Goal: Task Accomplishment & Management: Manage account settings

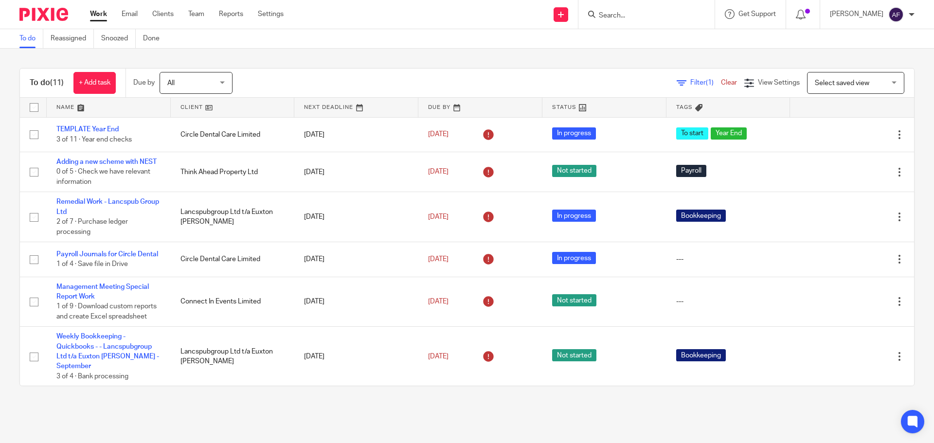
scroll to position [295, 0]
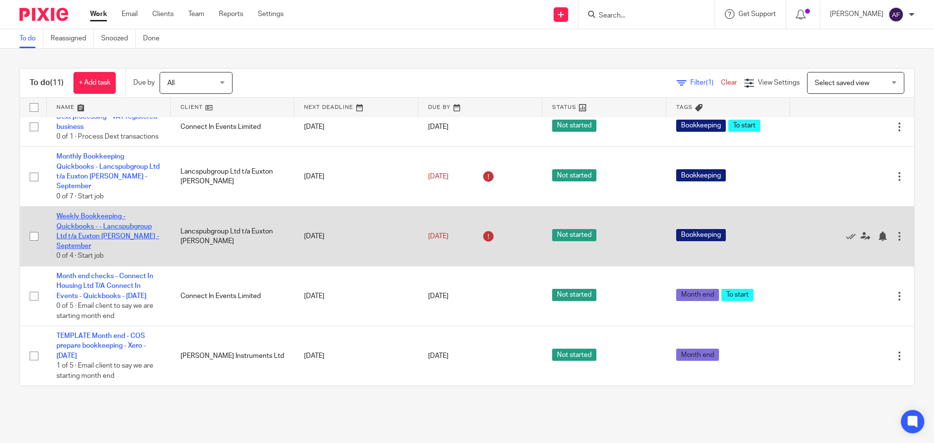
click at [120, 235] on link "Weekly Bookkeeping - Quickbooks - - Lancspubgroup Ltd t/a Euxton [PERSON_NAME] …" at bounding box center [107, 231] width 103 height 37
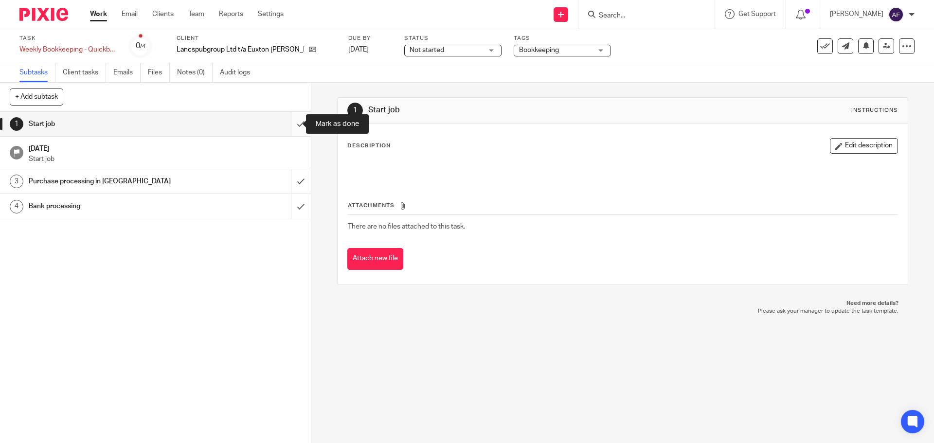
click at [290, 124] on input "submit" at bounding box center [155, 124] width 311 height 24
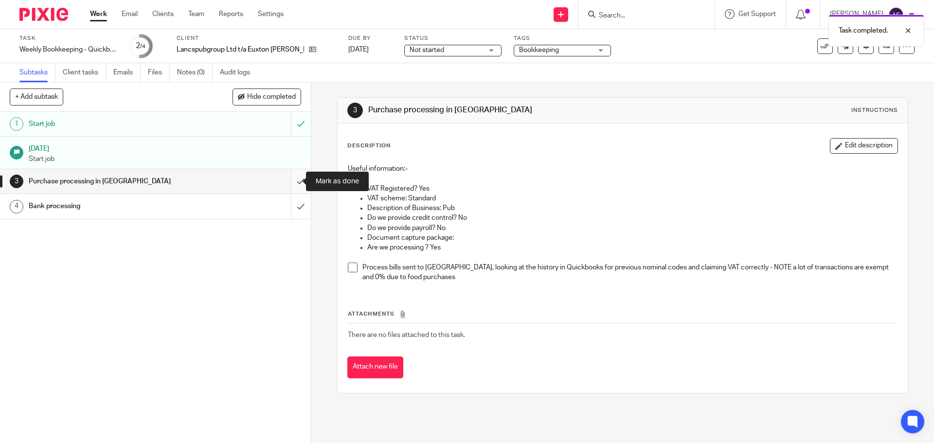
click at [294, 181] on input "submit" at bounding box center [155, 181] width 311 height 24
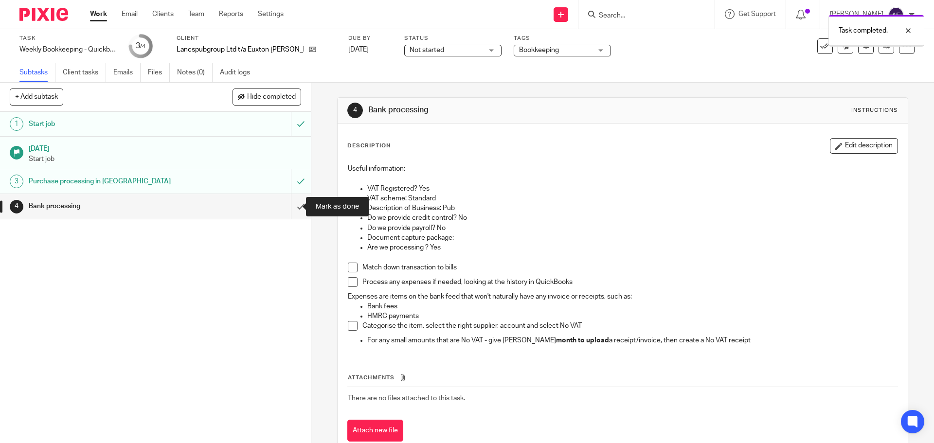
click at [288, 201] on input "submit" at bounding box center [155, 206] width 311 height 24
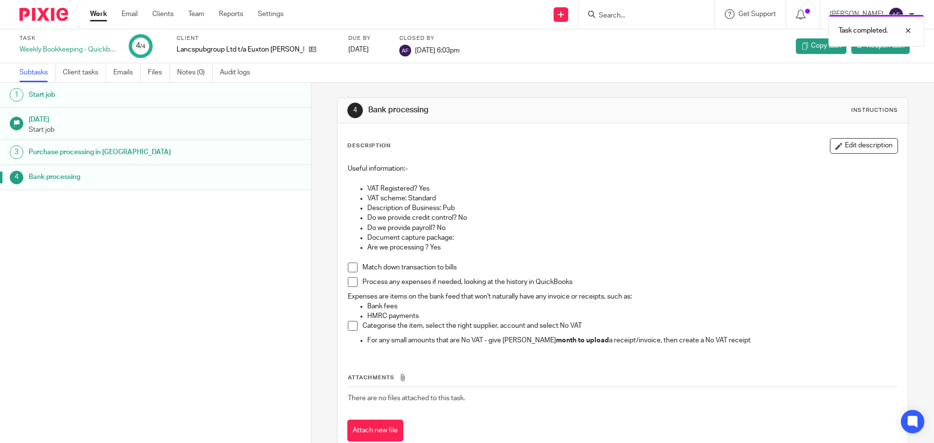
click at [98, 12] on link "Work" at bounding box center [98, 14] width 17 height 10
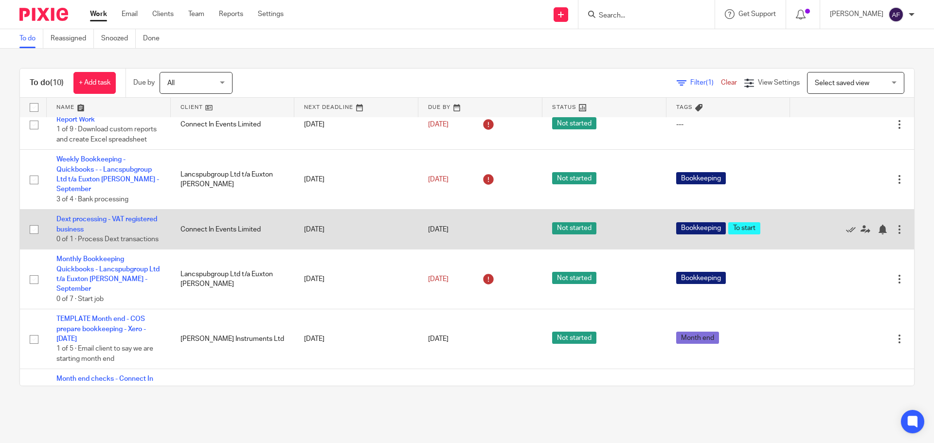
scroll to position [99, 0]
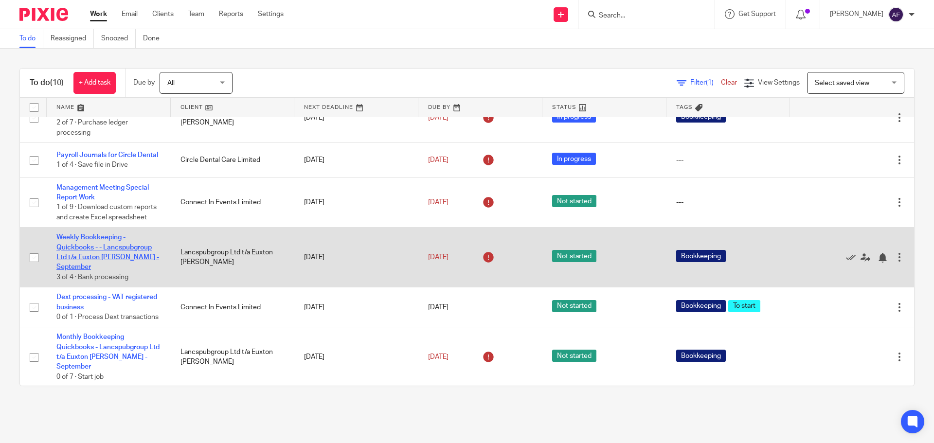
click at [147, 271] on link "Weekly Bookkeeping - Quickbooks - - Lancspubgroup Ltd t/a Euxton [PERSON_NAME] …" at bounding box center [107, 252] width 103 height 37
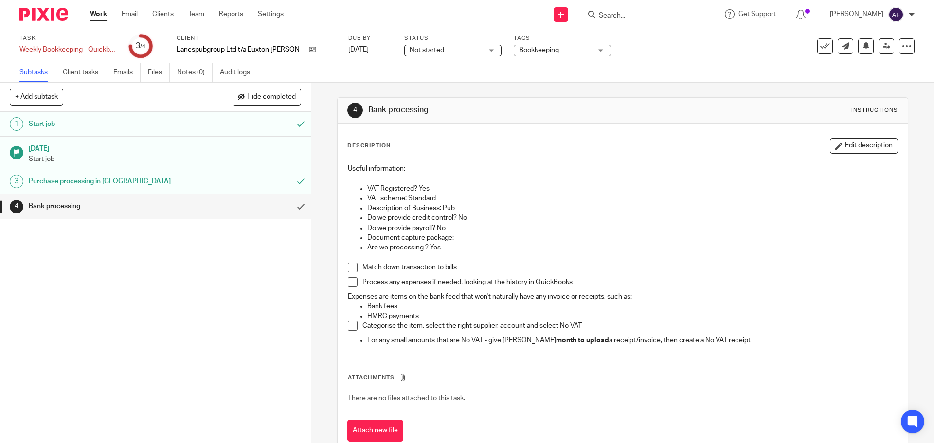
click at [647, 230] on p "Do we provide payroll? No" at bounding box center [632, 228] width 530 height 10
click at [279, 214] on link "4 Bank processing" at bounding box center [145, 206] width 291 height 24
click at [291, 209] on input "submit" at bounding box center [155, 206] width 311 height 24
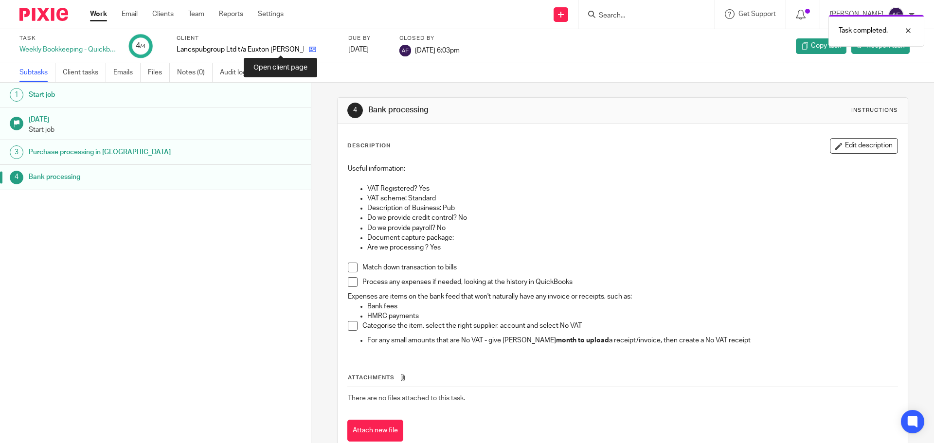
click at [309, 49] on icon at bounding box center [312, 49] width 7 height 7
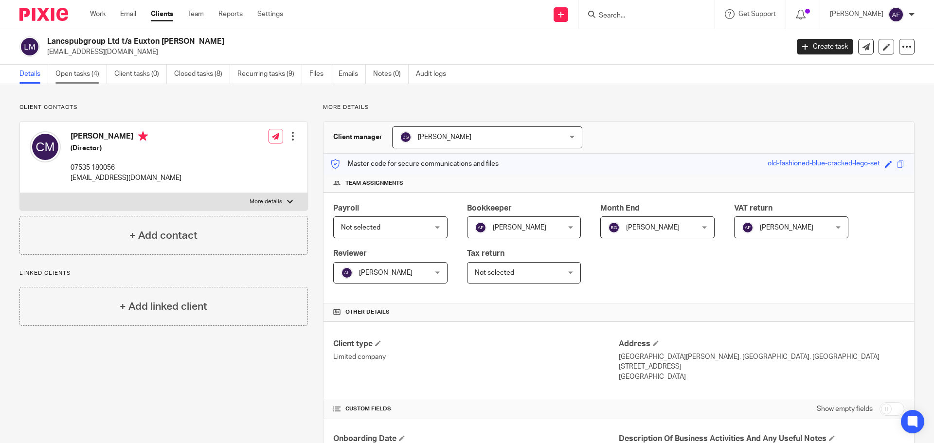
click at [92, 69] on link "Open tasks (4)" at bounding box center [81, 74] width 52 height 19
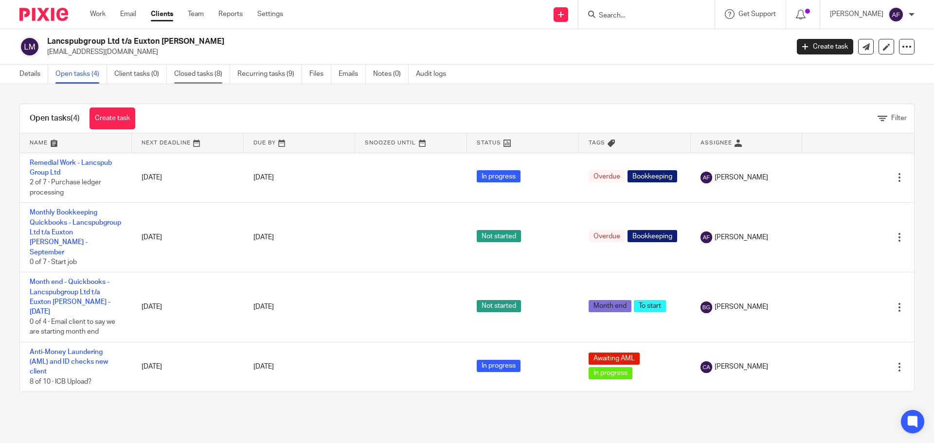
click at [214, 73] on link "Closed tasks (8)" at bounding box center [202, 74] width 56 height 19
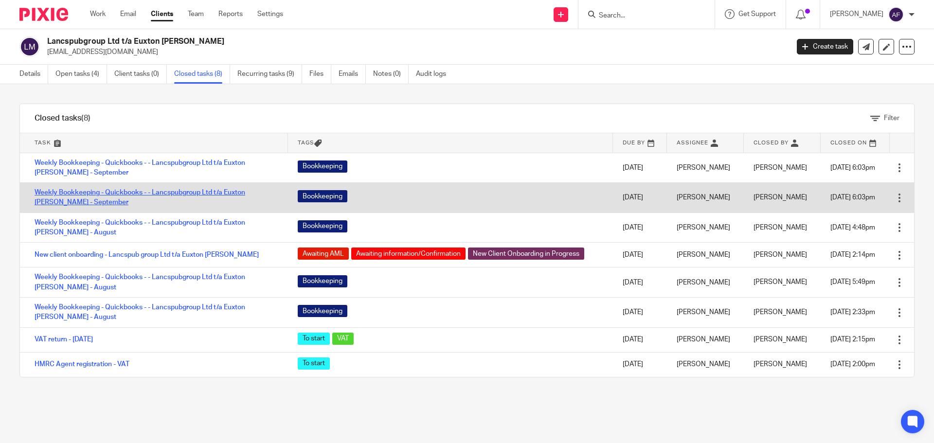
click at [172, 193] on link "Weekly Bookkeeping - Quickbooks - - Lancspubgroup Ltd t/a Euxton [PERSON_NAME] …" at bounding box center [140, 197] width 211 height 17
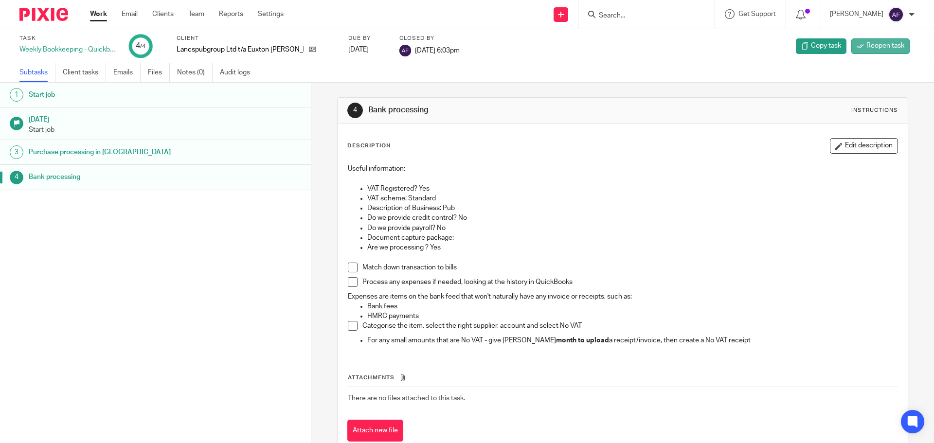
click at [860, 52] on link "Reopen task" at bounding box center [881, 46] width 58 height 16
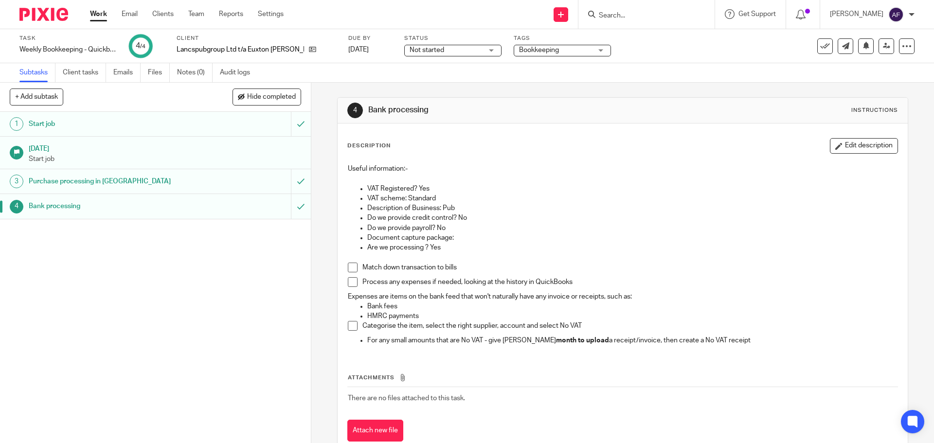
click at [483, 146] on div "Description Edit description" at bounding box center [623, 146] width 550 height 16
click at [291, 212] on input "submit" at bounding box center [155, 206] width 311 height 24
click at [293, 183] on input "submit" at bounding box center [155, 181] width 311 height 24
click at [294, 130] on input "submit" at bounding box center [155, 124] width 311 height 24
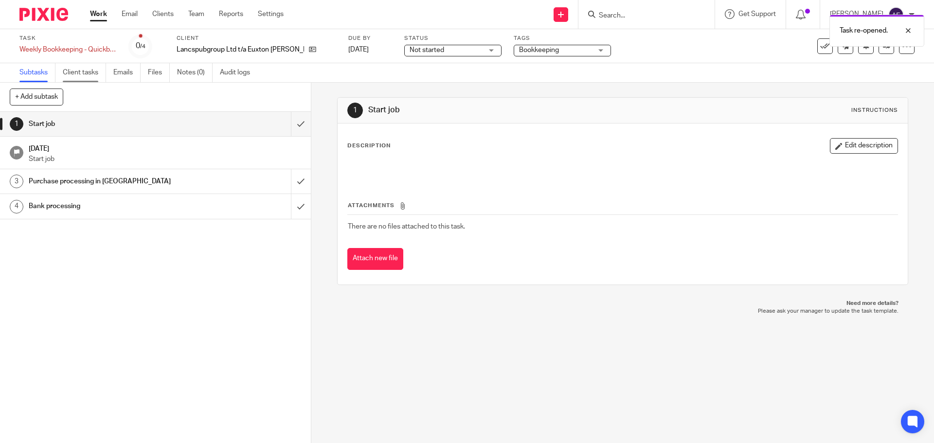
click at [75, 68] on link "Client tasks" at bounding box center [84, 72] width 43 height 19
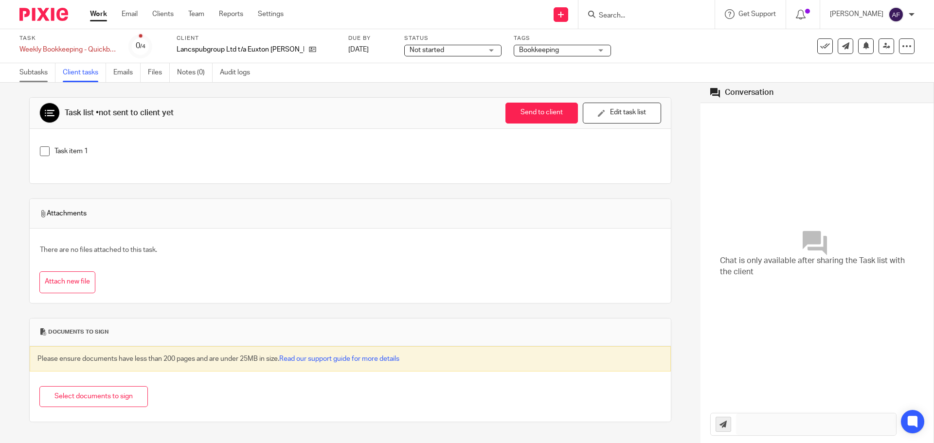
click at [36, 71] on link "Subtasks" at bounding box center [37, 72] width 36 height 19
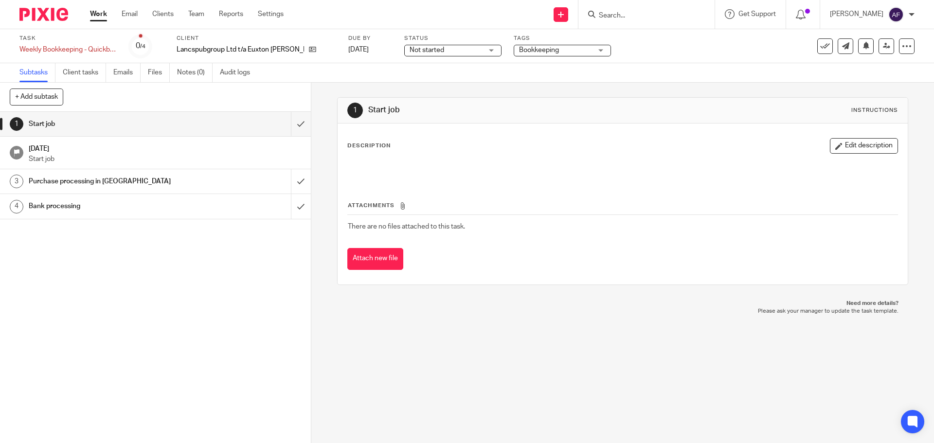
click at [42, 75] on link "Subtasks" at bounding box center [37, 72] width 36 height 19
click at [309, 49] on icon at bounding box center [312, 49] width 7 height 7
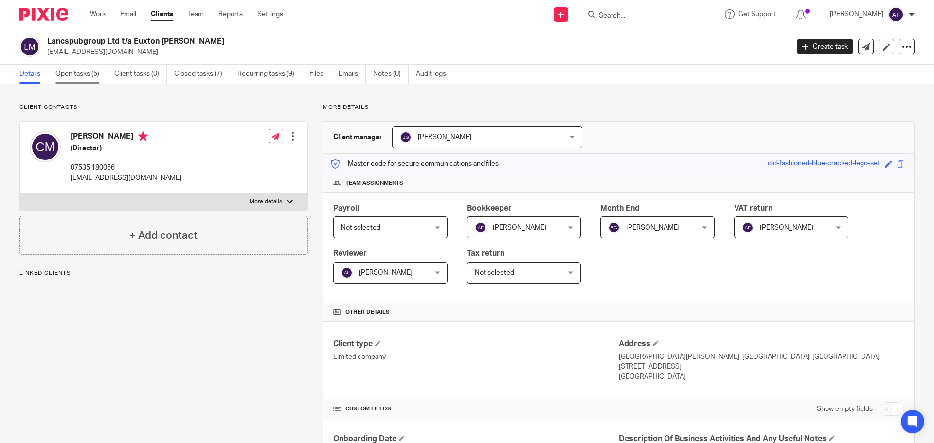
click at [77, 72] on link "Open tasks (5)" at bounding box center [81, 74] width 52 height 19
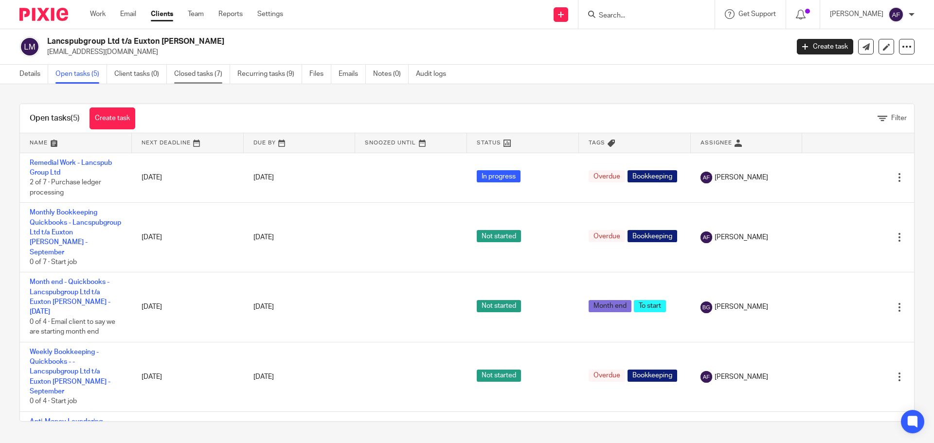
click at [205, 75] on link "Closed tasks (7)" at bounding box center [202, 74] width 56 height 19
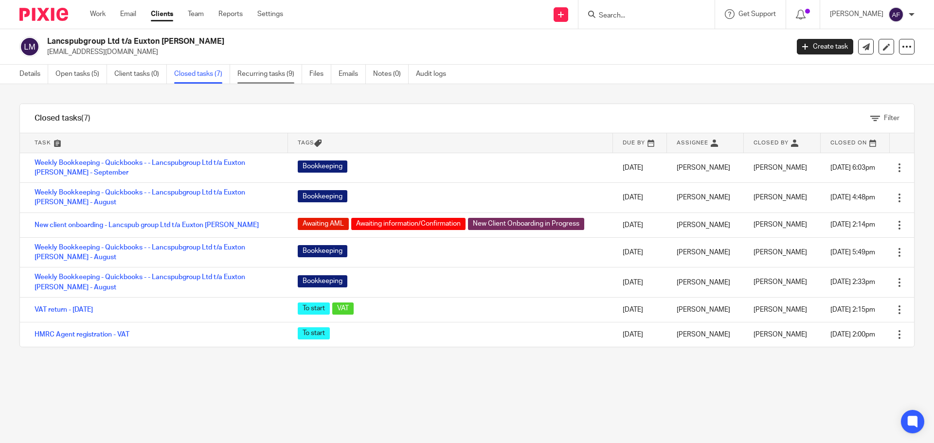
click at [242, 69] on link "Recurring tasks (9)" at bounding box center [270, 74] width 65 height 19
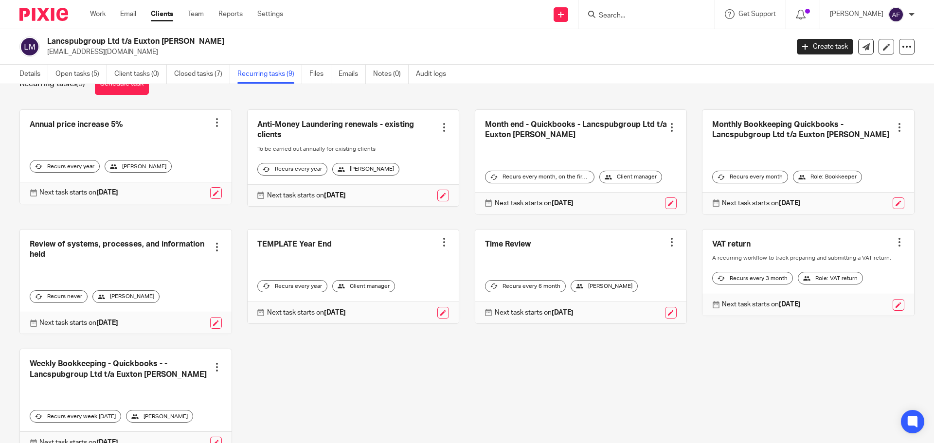
scroll to position [75, 0]
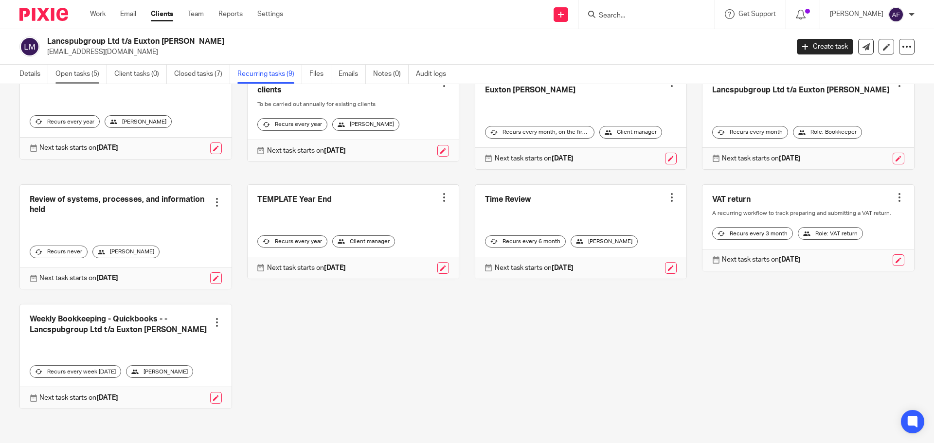
click at [62, 72] on link "Open tasks (5)" at bounding box center [81, 74] width 52 height 19
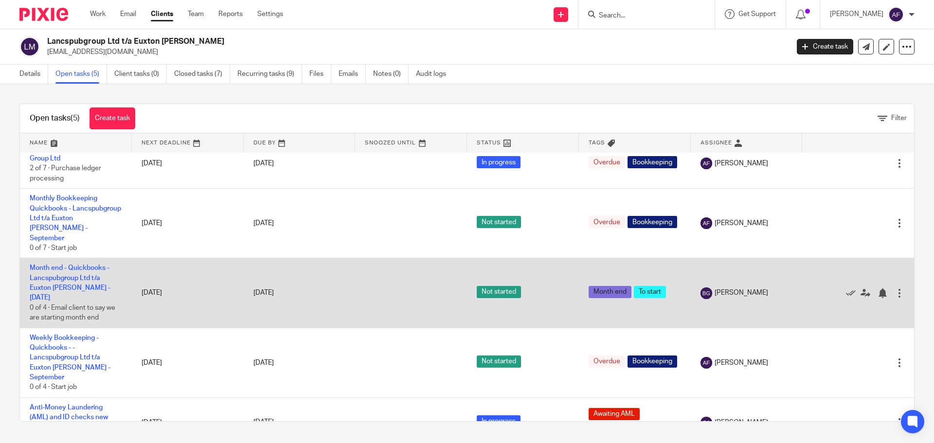
scroll to position [20, 0]
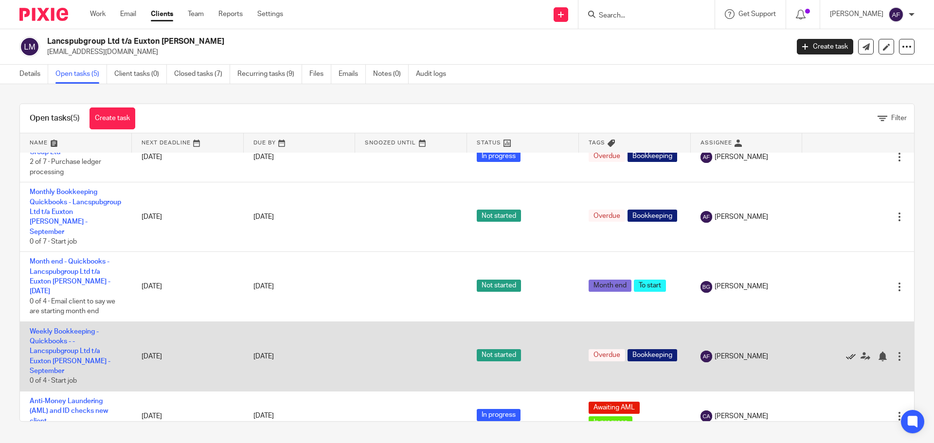
click at [846, 352] on icon at bounding box center [851, 357] width 10 height 10
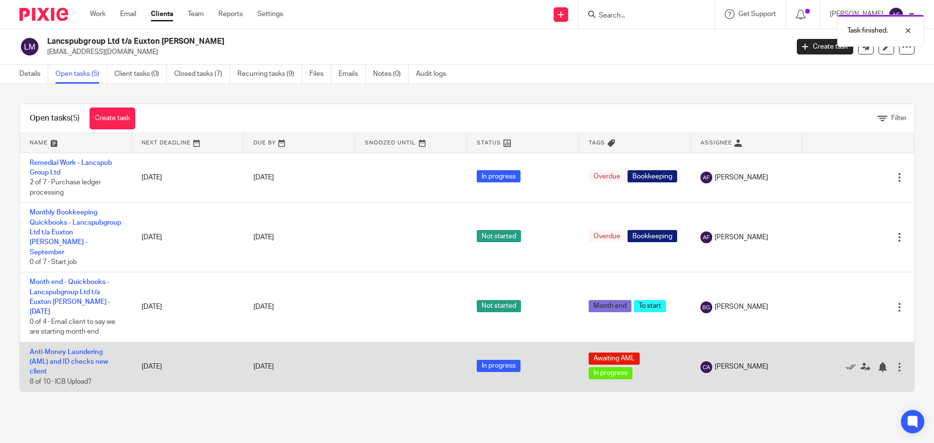
scroll to position [0, 0]
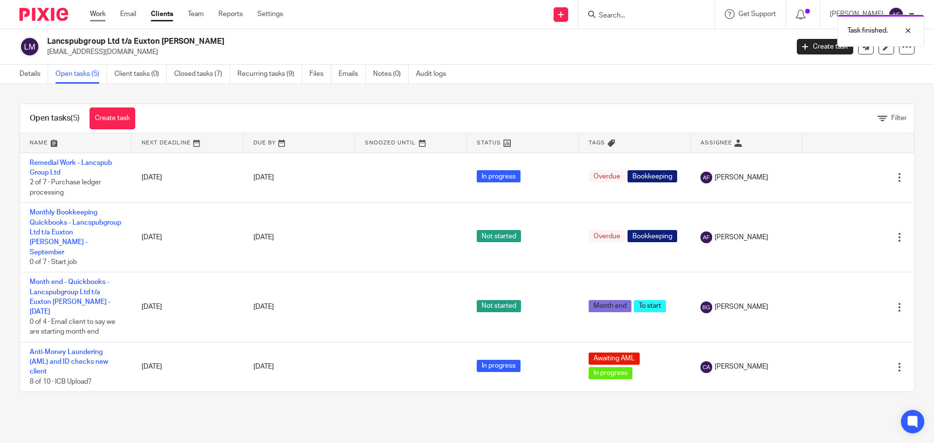
click at [106, 17] on link "Work" at bounding box center [98, 14] width 16 height 10
click at [280, 75] on link "Recurring tasks (9)" at bounding box center [270, 74] width 65 height 19
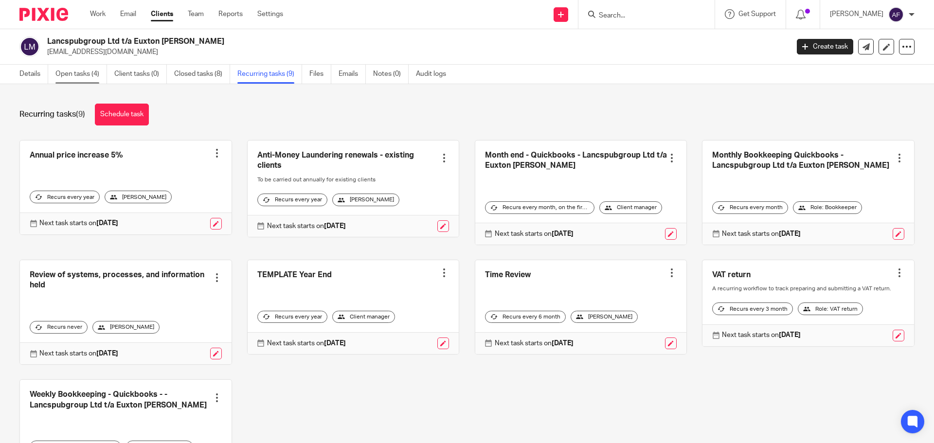
click at [76, 71] on link "Open tasks (4)" at bounding box center [81, 74] width 52 height 19
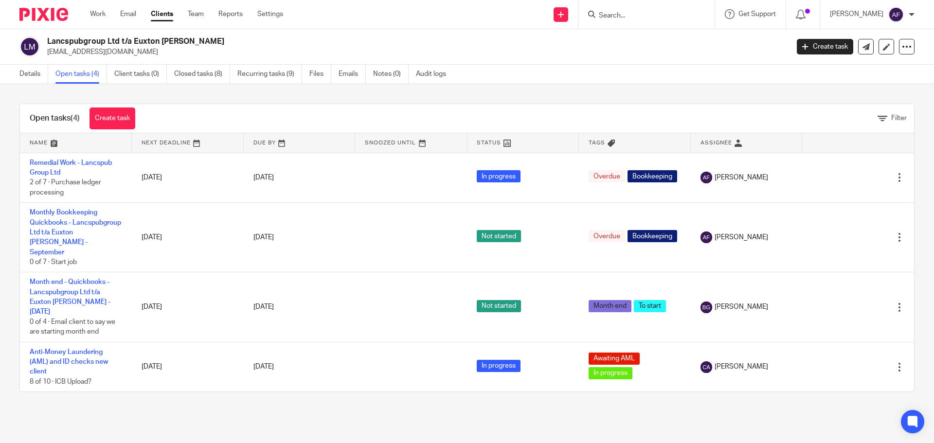
click at [80, 15] on div at bounding box center [40, 14] width 80 height 29
click at [92, 15] on link "Work" at bounding box center [98, 14] width 16 height 10
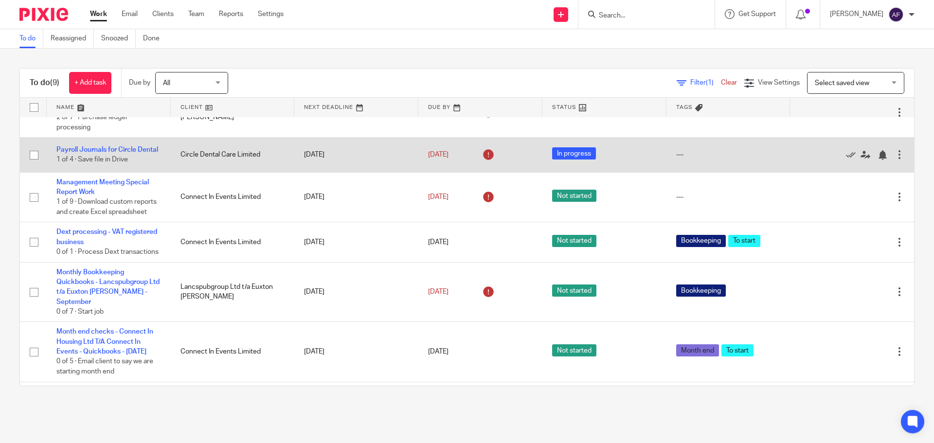
scroll to position [98, 0]
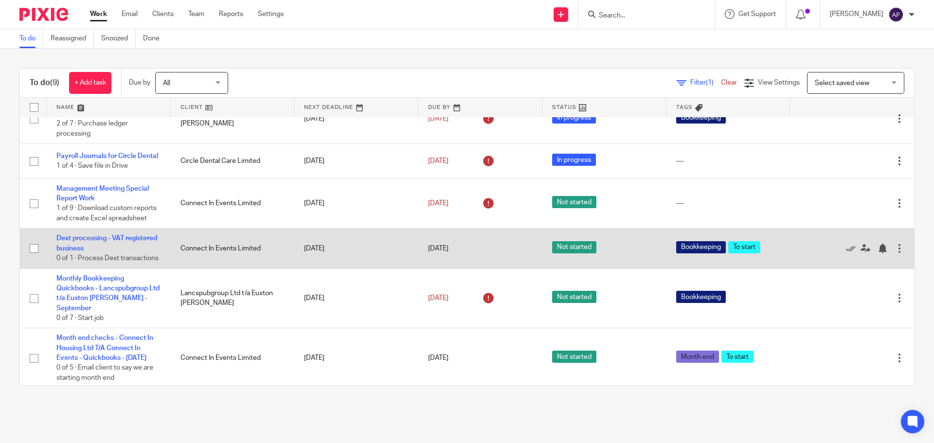
click at [100, 269] on td "Dext processing - VAT registered business 0 of 1 · Process Dext transactions" at bounding box center [109, 249] width 124 height 40
click at [95, 252] on link "Dext processing - VAT registered business" at bounding box center [106, 243] width 101 height 17
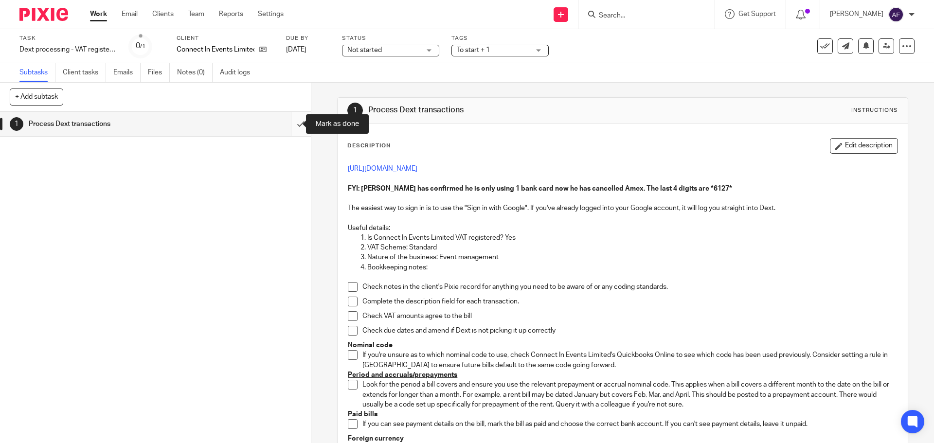
click at [291, 123] on input "submit" at bounding box center [155, 124] width 311 height 24
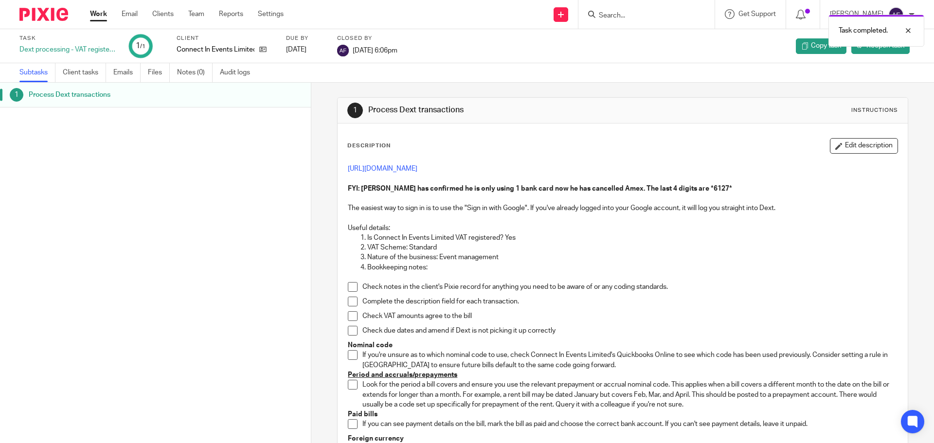
click at [93, 15] on link "Work" at bounding box center [98, 14] width 17 height 10
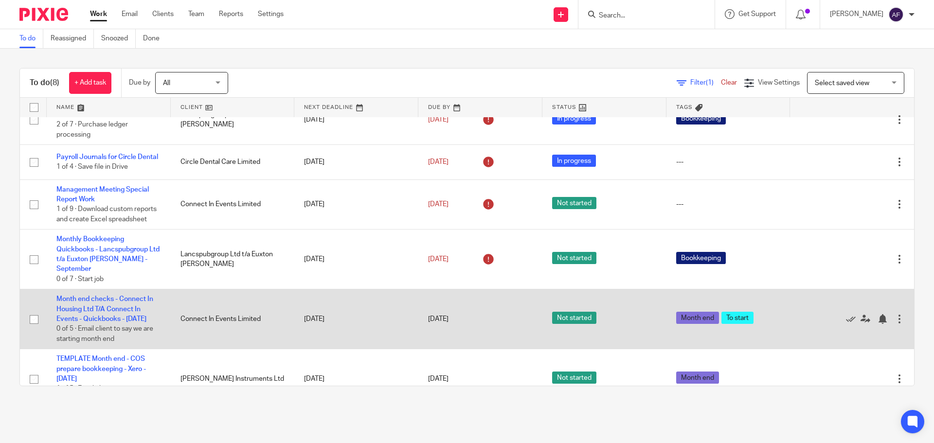
scroll to position [146, 0]
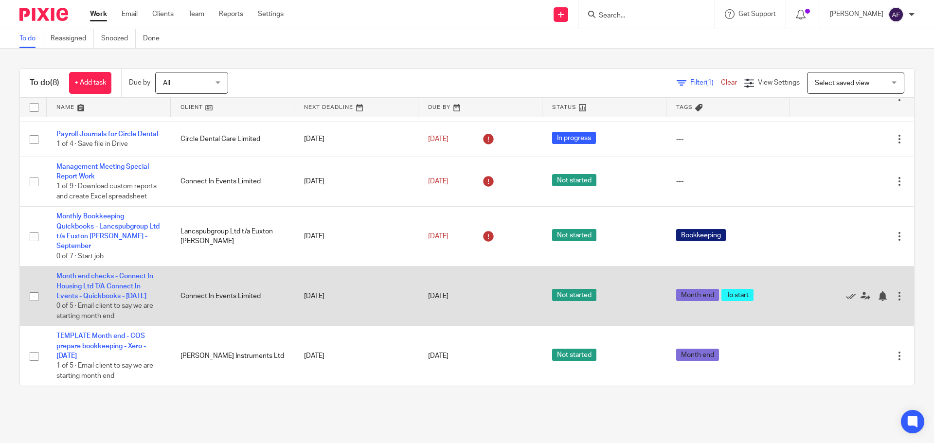
click at [88, 270] on td "Month end checks - Connect In Housing Ltd T/A Connect In Events - Quickbooks - …" at bounding box center [109, 297] width 124 height 60
click at [90, 273] on link "Month end checks - Connect In Housing Ltd T/A Connect In Events - Quickbooks - …" at bounding box center [104, 286] width 97 height 27
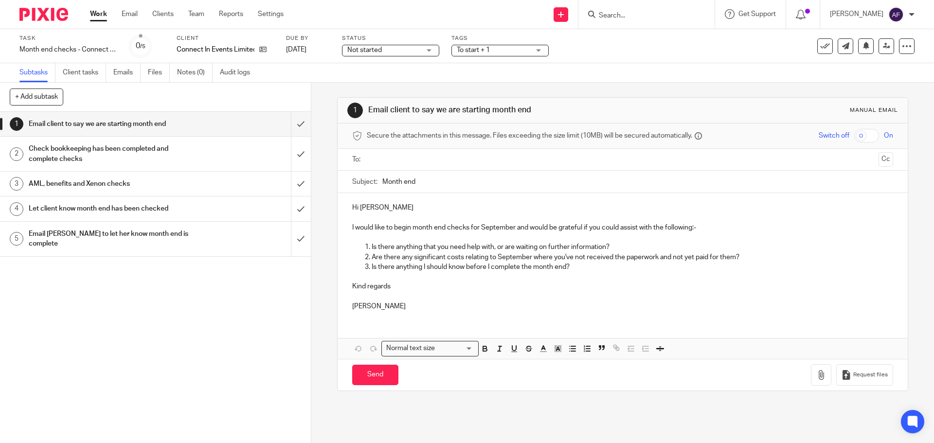
click at [212, 157] on div "Check bookkeeping has been completed and complete checks" at bounding box center [155, 154] width 253 height 25
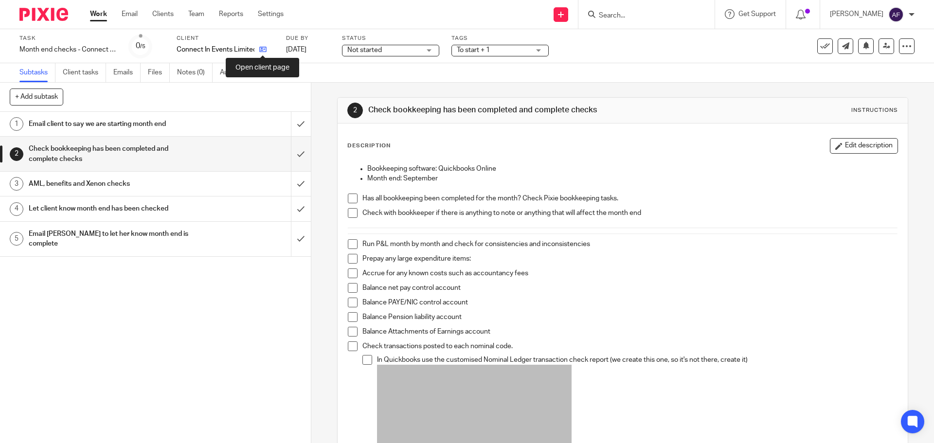
click at [262, 52] on icon at bounding box center [262, 49] width 7 height 7
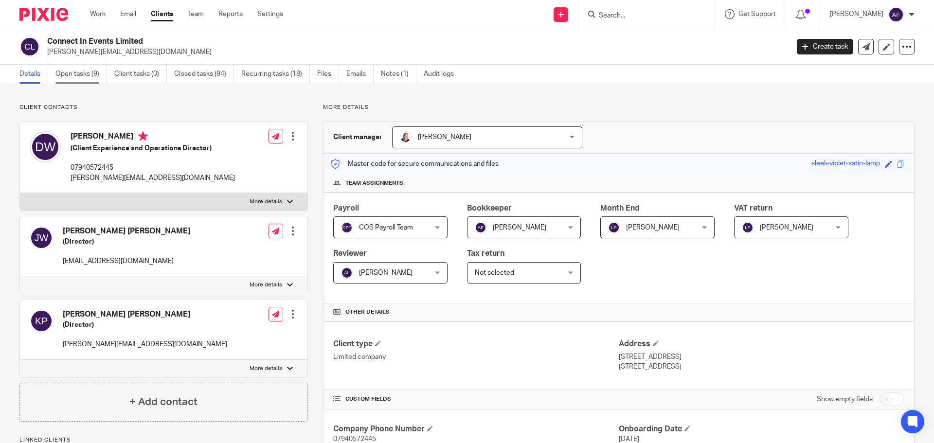
click at [85, 80] on link "Open tasks (9)" at bounding box center [81, 74] width 52 height 19
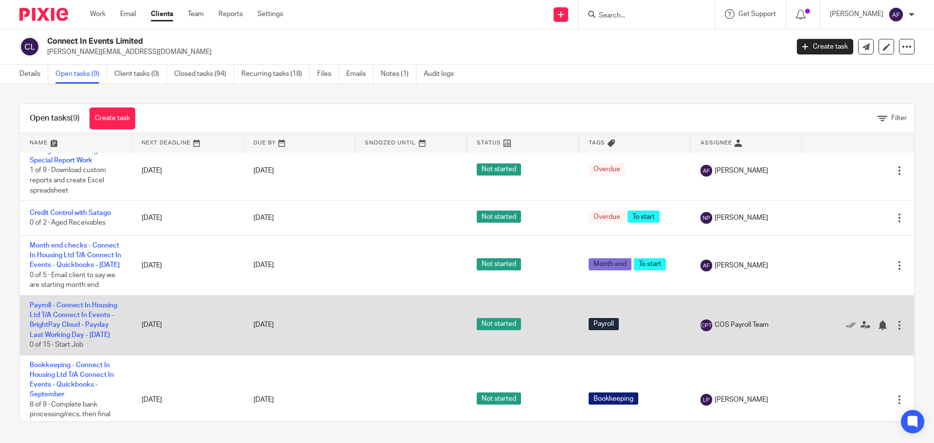
scroll to position [279, 0]
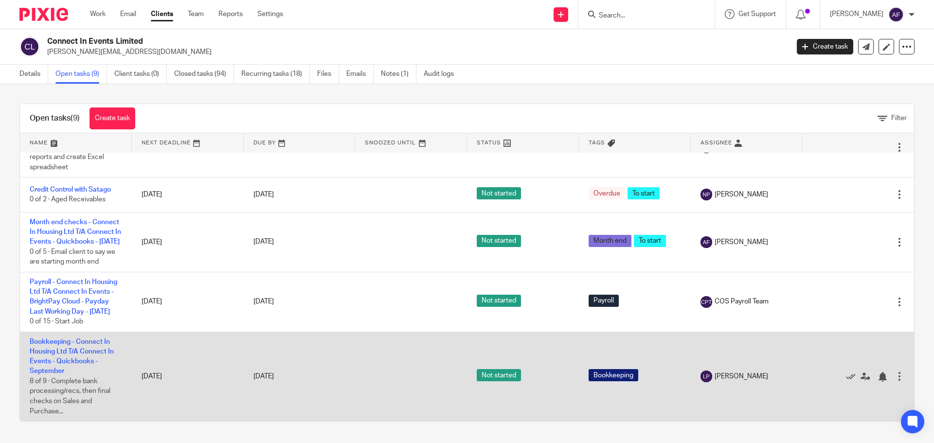
click at [95, 348] on td "Bookkeeping - Connect In Housing Ltd T/A Connect In Events - Quickbooks - Septe…" at bounding box center [76, 377] width 112 height 90
click at [94, 348] on td "Bookkeeping - Connect In Housing Ltd T/A Connect In Events - Quickbooks - Septe…" at bounding box center [76, 377] width 112 height 90
click at [94, 342] on link "Bookkeeping - Connect In Housing Ltd T/A Connect In Events - Quickbooks - Septe…" at bounding box center [72, 357] width 84 height 37
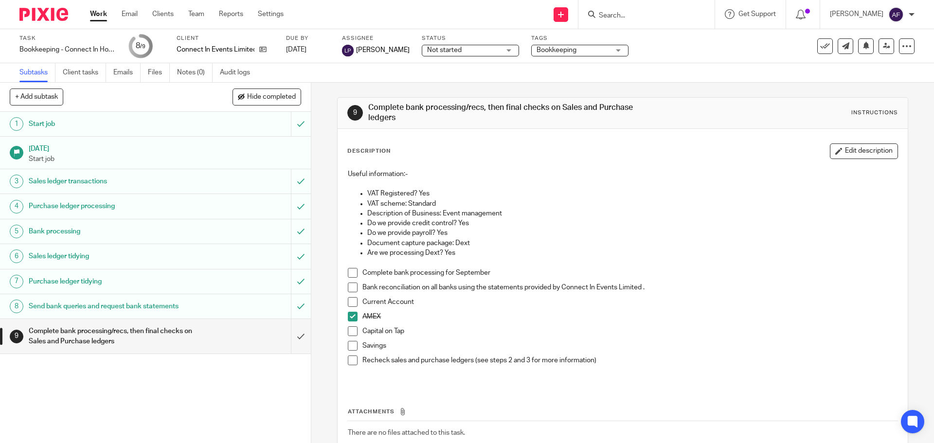
click at [193, 181] on div "Sales ledger transactions" at bounding box center [155, 181] width 253 height 15
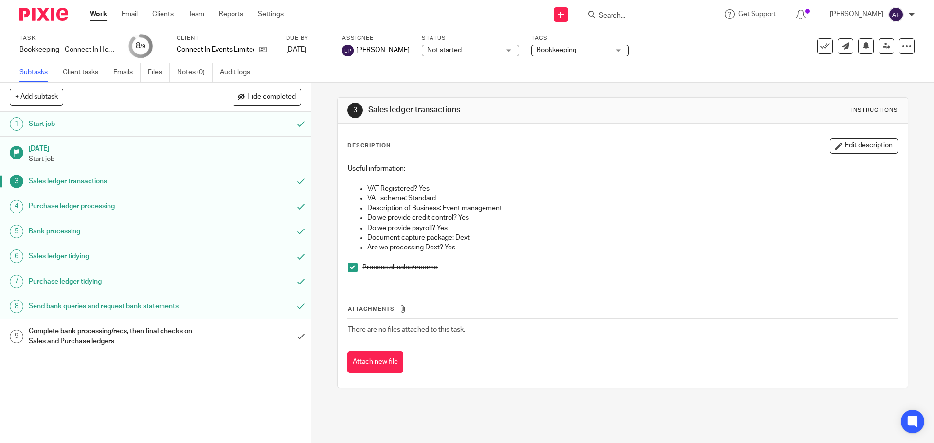
click at [153, 206] on h1 "Purchase ledger processing" at bounding box center [113, 206] width 168 height 15
click at [142, 234] on h1 "Bank processing" at bounding box center [113, 231] width 168 height 15
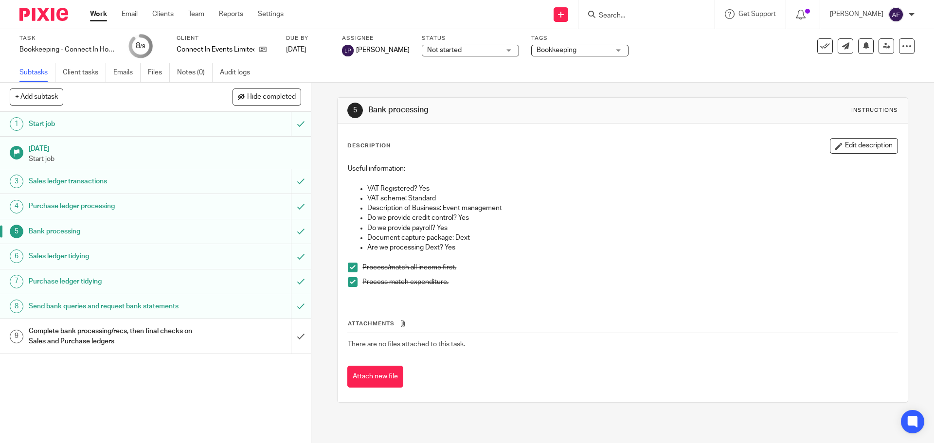
click at [129, 257] on h1 "Sales ledger tidying" at bounding box center [113, 256] width 168 height 15
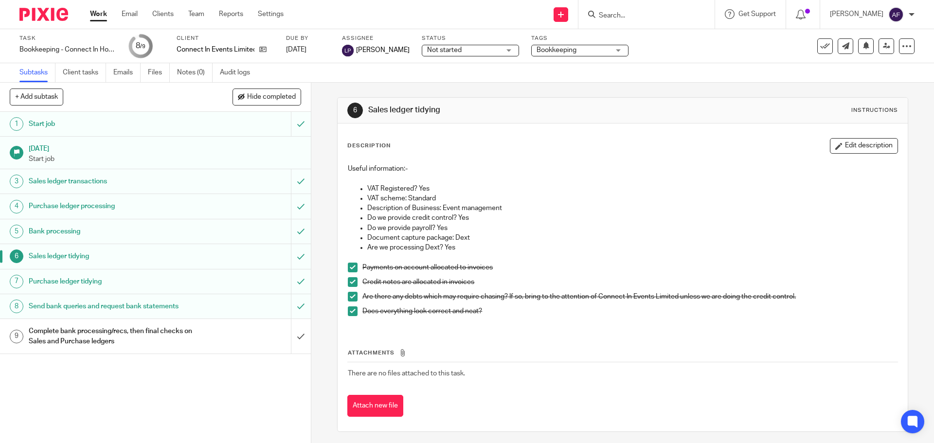
click at [138, 283] on h1 "Purchase ledger tidying" at bounding box center [113, 282] width 168 height 15
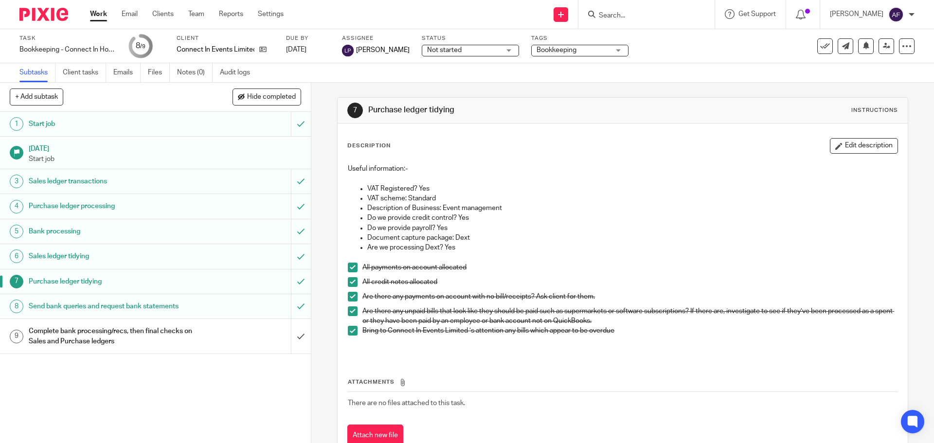
click at [138, 302] on h1 "Send bank queries and request bank statements" at bounding box center [113, 306] width 168 height 15
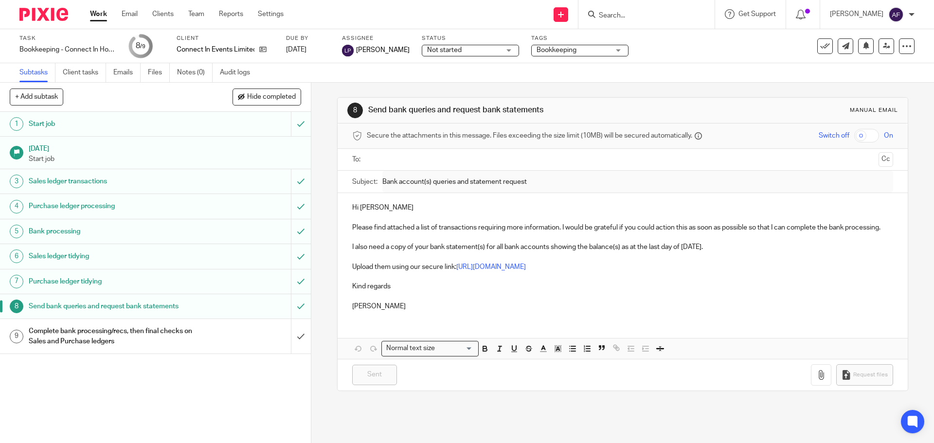
click at [270, 46] on div "Connect In Events Limited" at bounding box center [225, 50] width 97 height 10
click at [260, 50] on icon at bounding box center [262, 49] width 7 height 7
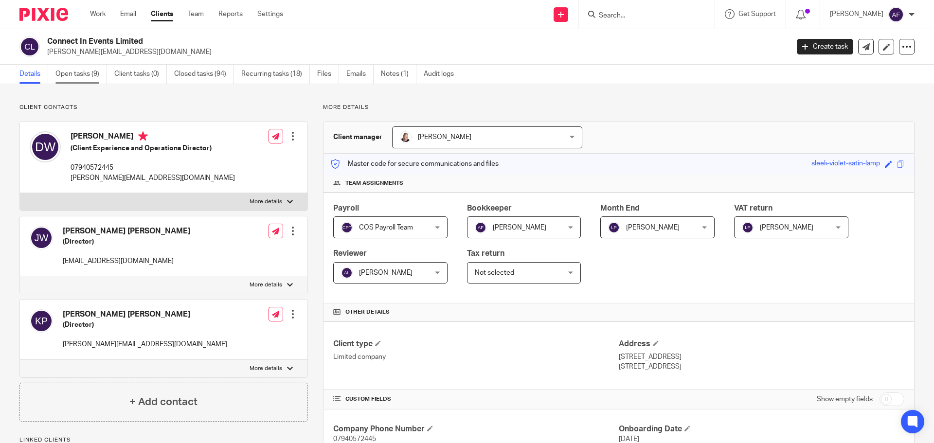
click at [84, 71] on link "Open tasks (9)" at bounding box center [81, 74] width 52 height 19
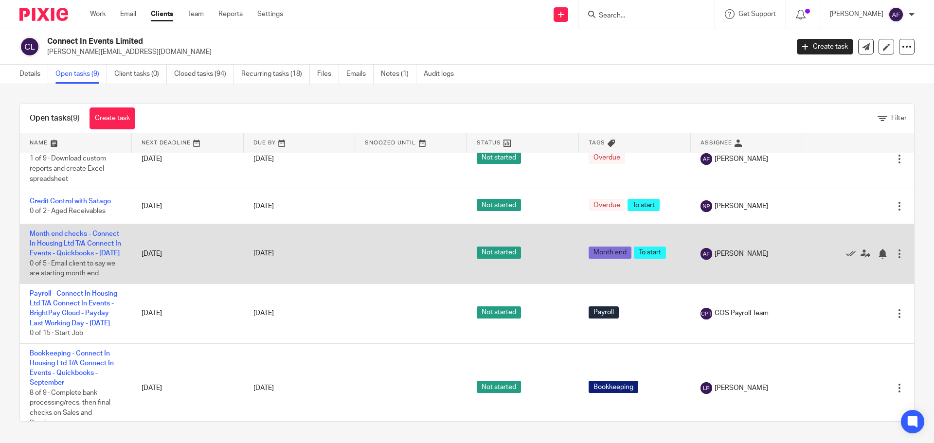
scroll to position [279, 0]
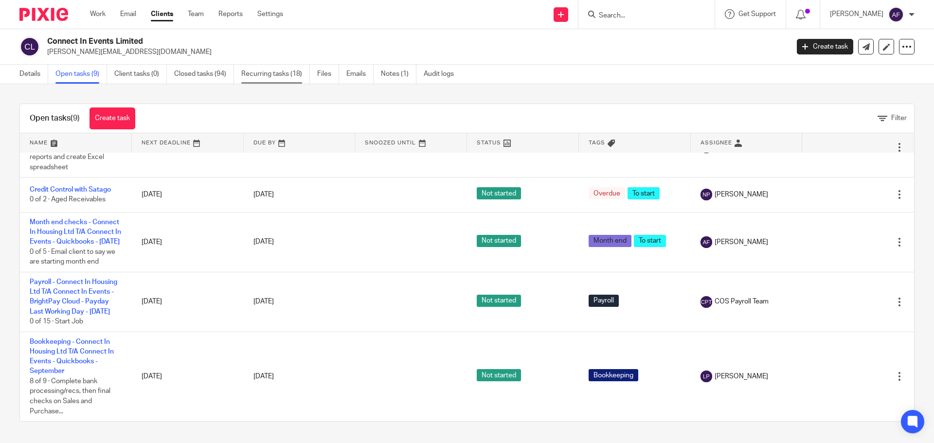
click at [289, 70] on link "Recurring tasks (18)" at bounding box center [275, 74] width 69 height 19
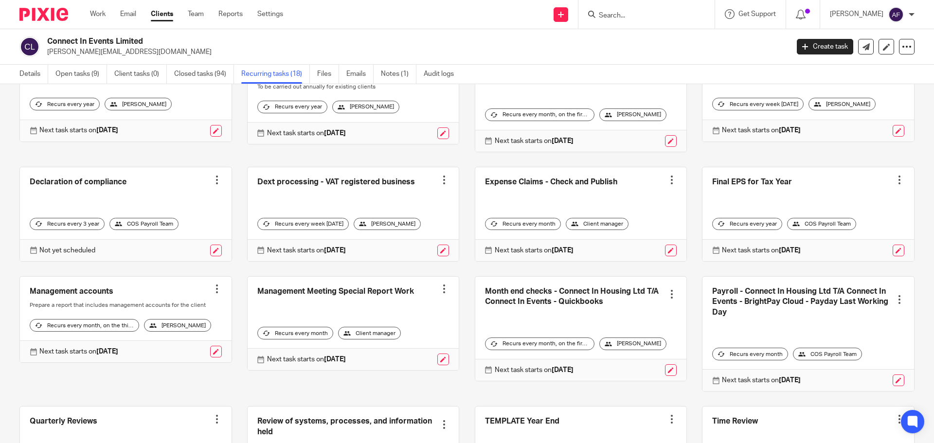
scroll to position [146, 0]
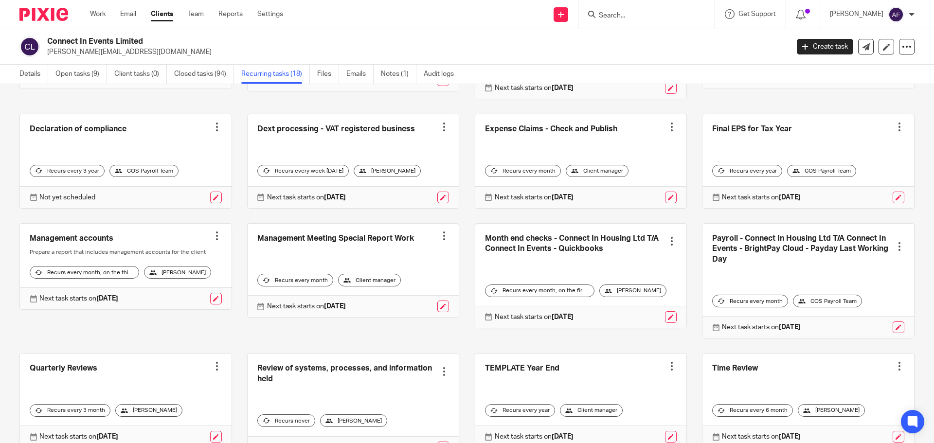
click at [563, 246] on link at bounding box center [582, 276] width 212 height 104
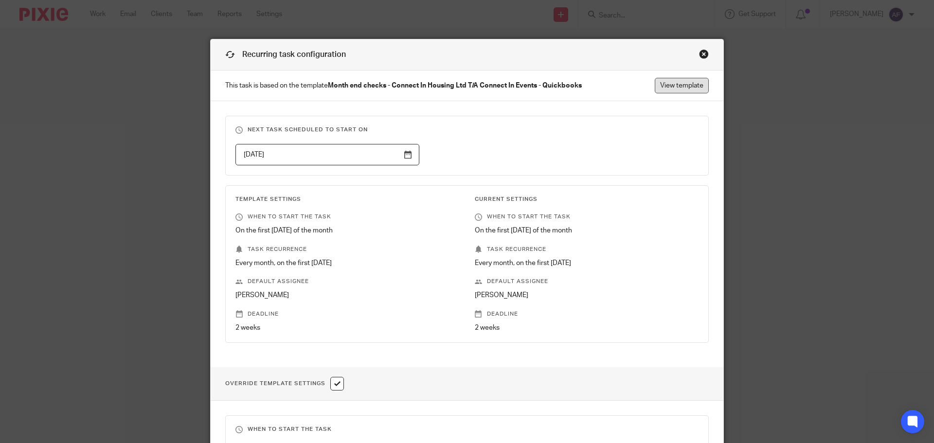
click at [691, 83] on link "View template" at bounding box center [682, 86] width 54 height 16
click at [700, 49] on div "Close this dialog window" at bounding box center [704, 54] width 10 height 10
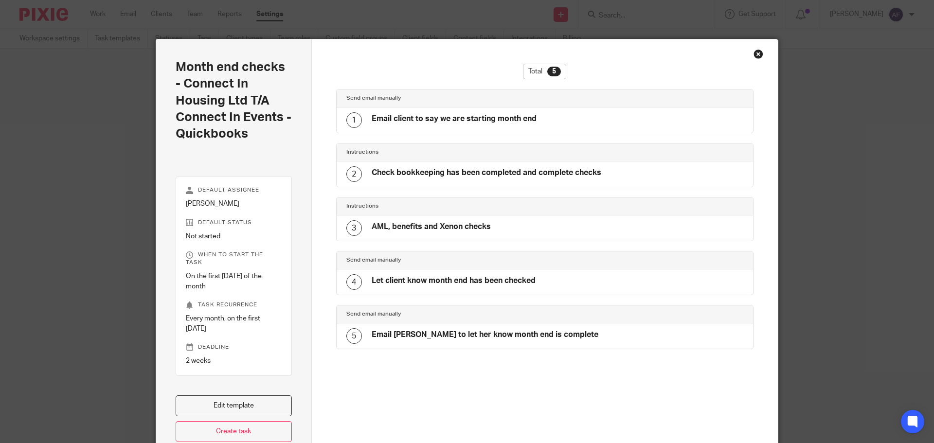
click at [525, 120] on h4 "Email client to say we are starting month end" at bounding box center [454, 119] width 165 height 10
click at [267, 403] on link "Edit template" at bounding box center [234, 406] width 116 height 21
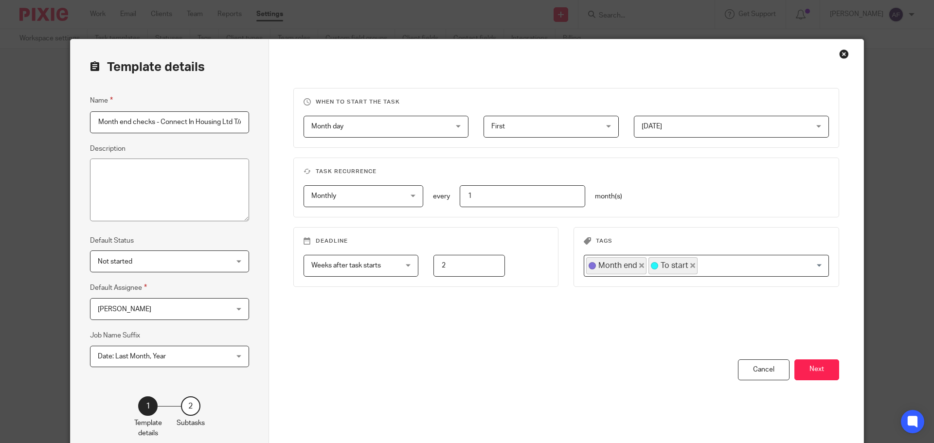
scroll to position [0, 103]
click at [814, 368] on button "Next" at bounding box center [817, 370] width 45 height 21
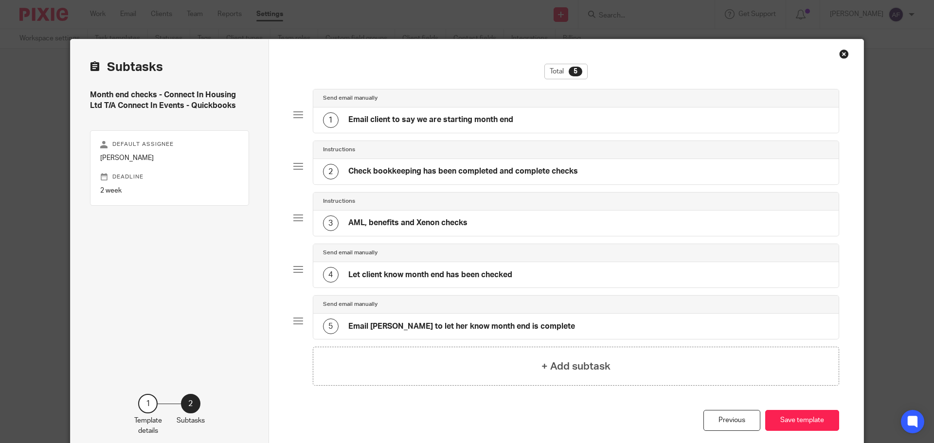
click at [494, 161] on div "2 Check bookkeeping has been completed and complete checks" at bounding box center [576, 171] width 526 height 25
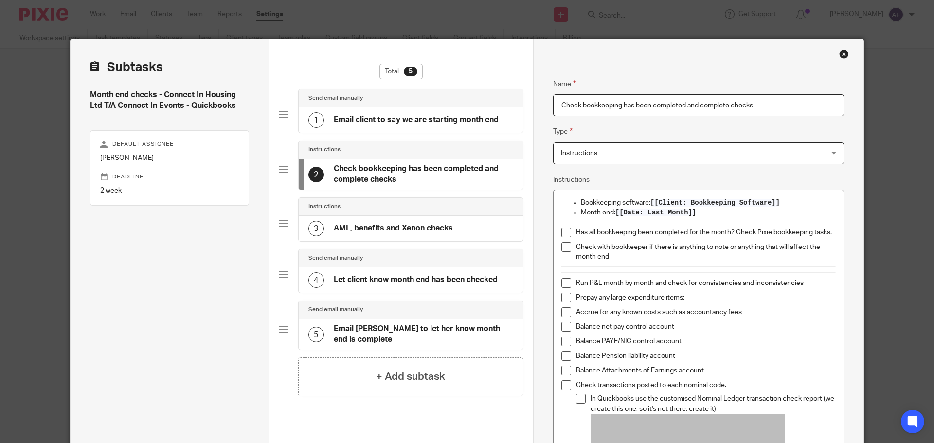
click at [453, 226] on div "3 AML, benefits and Xenon checks" at bounding box center [411, 228] width 224 height 25
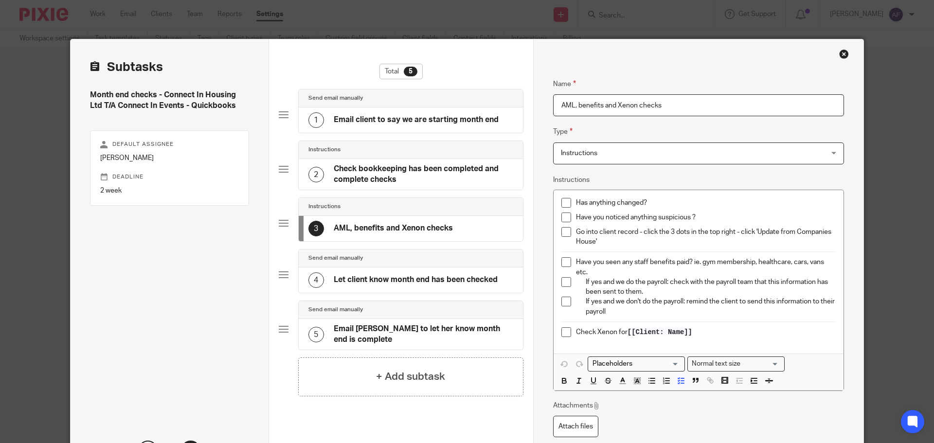
click at [397, 285] on h4 "Let client know month end has been checked" at bounding box center [416, 280] width 164 height 10
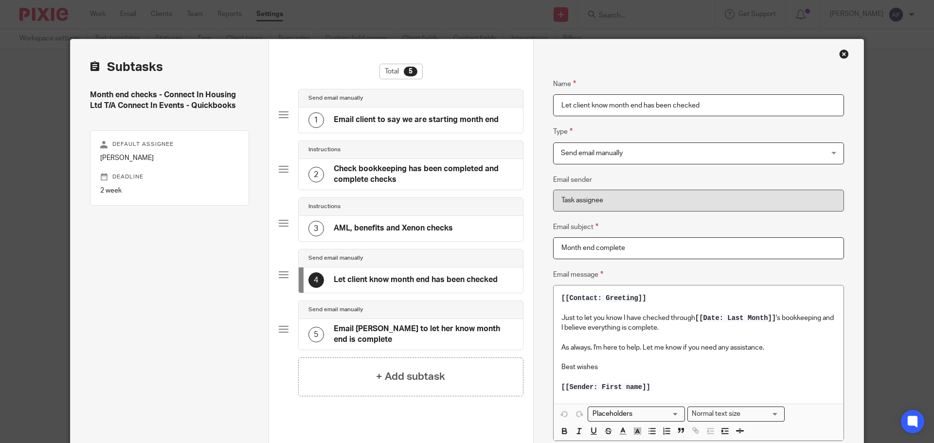
click at [398, 336] on h4 "Email Amy to let her know month end is complete" at bounding box center [424, 334] width 180 height 21
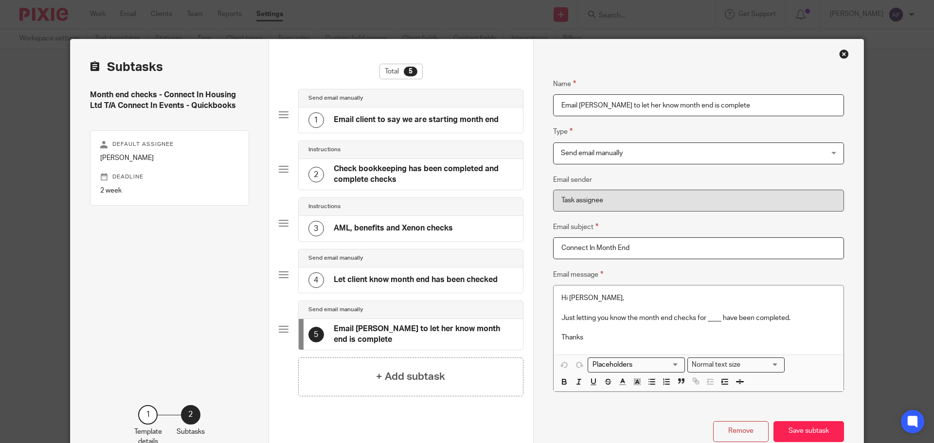
click at [840, 52] on div "Close this dialog window" at bounding box center [845, 54] width 10 height 10
click at [840, 55] on div "Close this dialog window" at bounding box center [845, 54] width 10 height 10
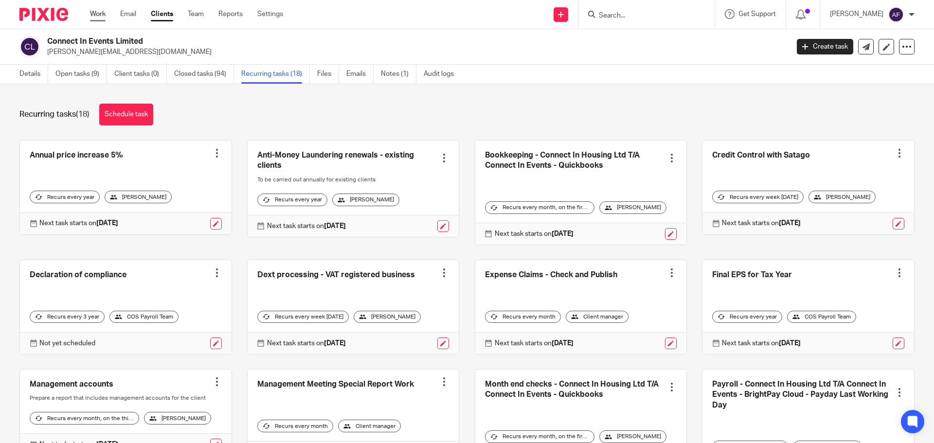
click at [101, 12] on link "Work" at bounding box center [98, 14] width 16 height 10
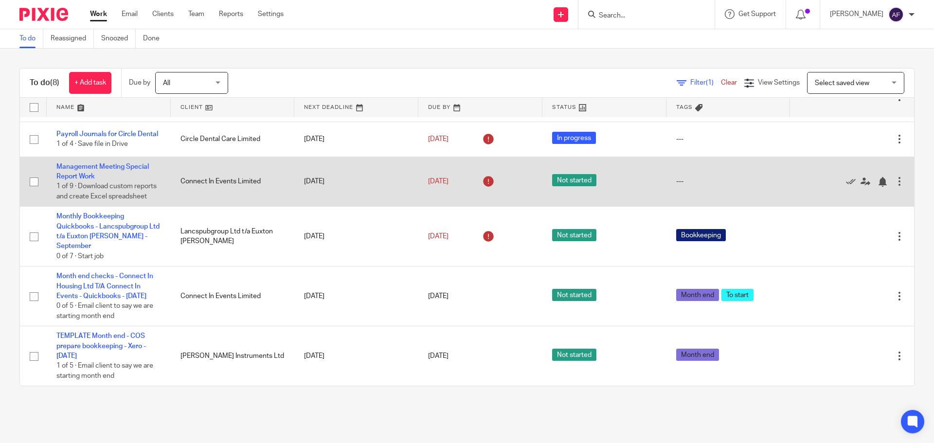
scroll to position [146, 0]
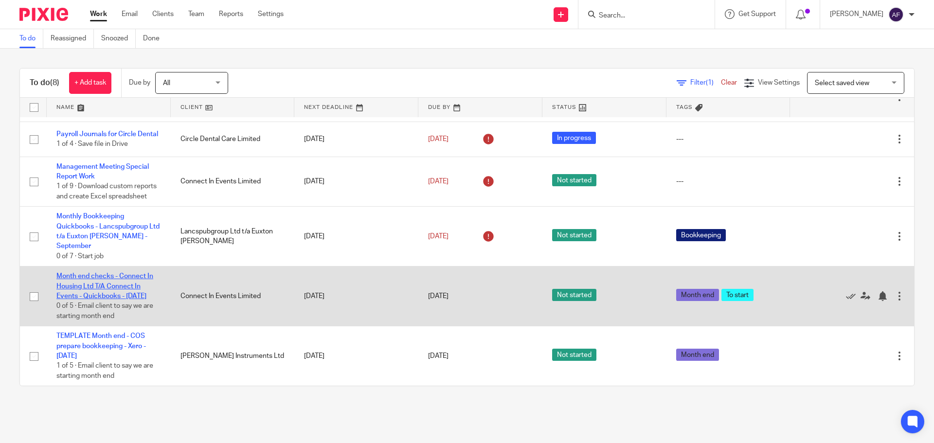
click at [104, 278] on link "Month end checks - Connect In Housing Ltd T/A Connect In Events - Quickbooks - …" at bounding box center [104, 286] width 97 height 27
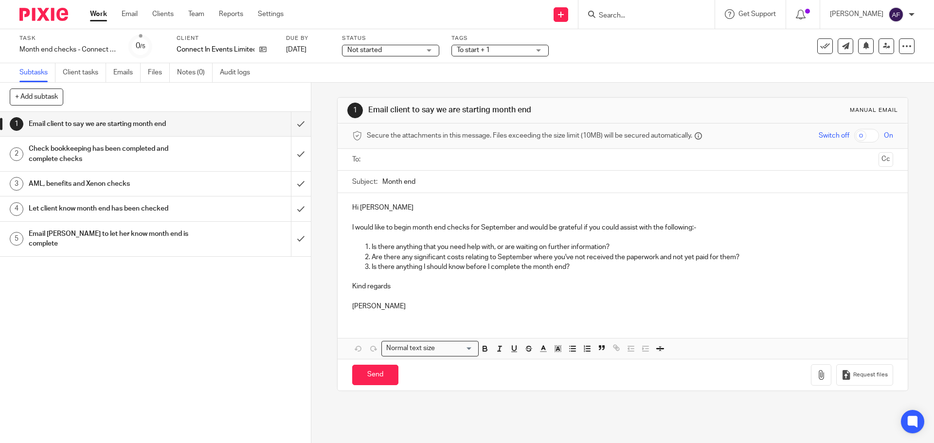
click at [128, 162] on h1 "Check bookkeeping has been completed and complete checks" at bounding box center [113, 154] width 168 height 25
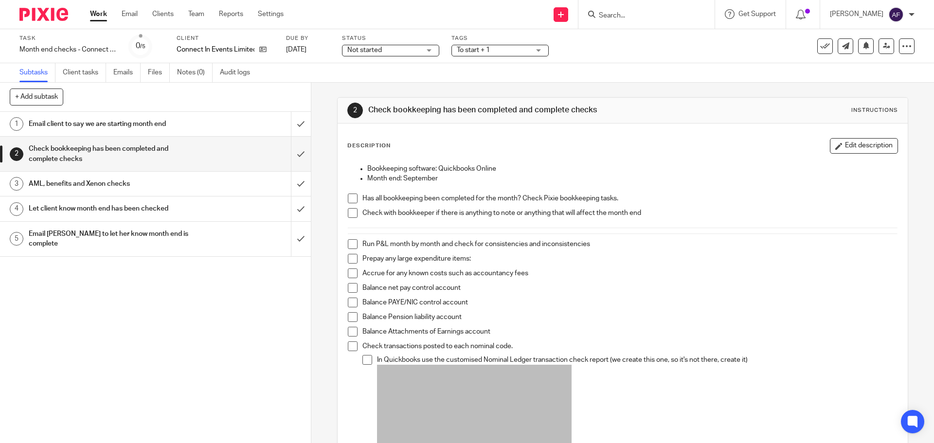
click at [760, 283] on p "Balance net pay control account" at bounding box center [630, 288] width 535 height 10
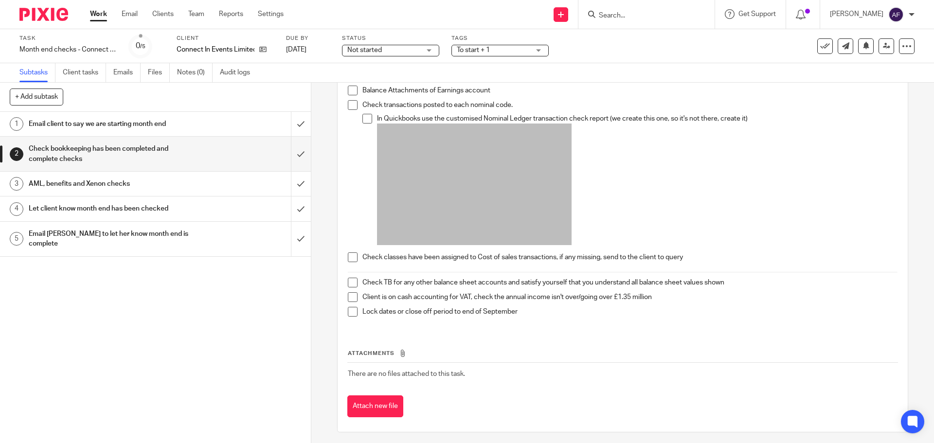
scroll to position [245, 0]
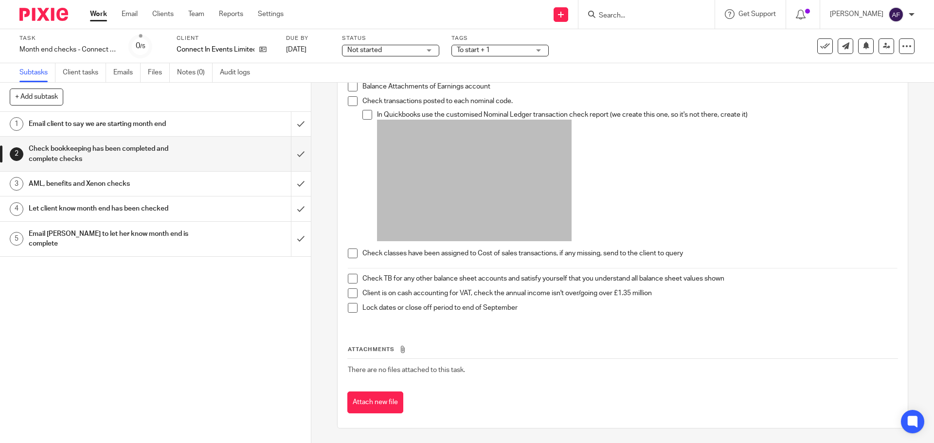
click at [714, 184] on p "In Quickbooks use the customised Nominal Ledger transaction check report (we cr…" at bounding box center [637, 177] width 520 height 135
click at [231, 75] on link "Audit logs" at bounding box center [238, 72] width 37 height 19
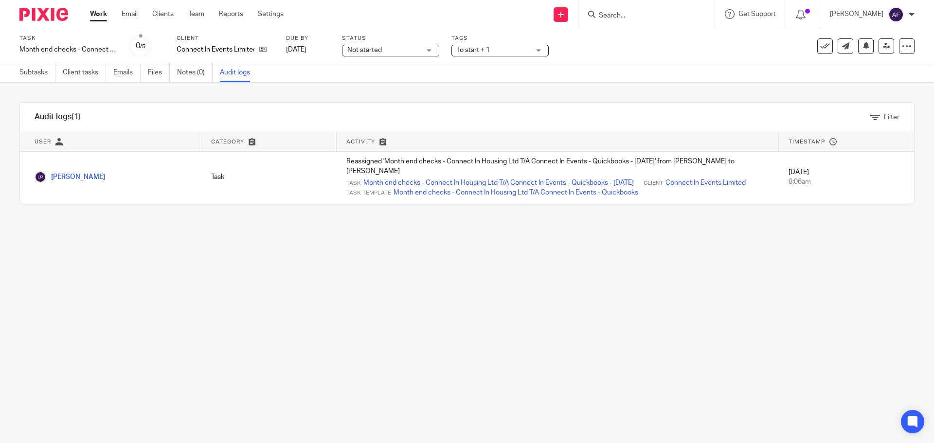
click at [339, 265] on main "Task Month end checks - Connect In Housing Ltd T/A Connect In Events - Quickboo…" at bounding box center [467, 221] width 934 height 443
click at [340, 265] on main "Task Month end checks - Connect In Housing Ltd T/A Connect In Events - Quickboo…" at bounding box center [467, 221] width 934 height 443
